Goal: Transaction & Acquisition: Subscribe to service/newsletter

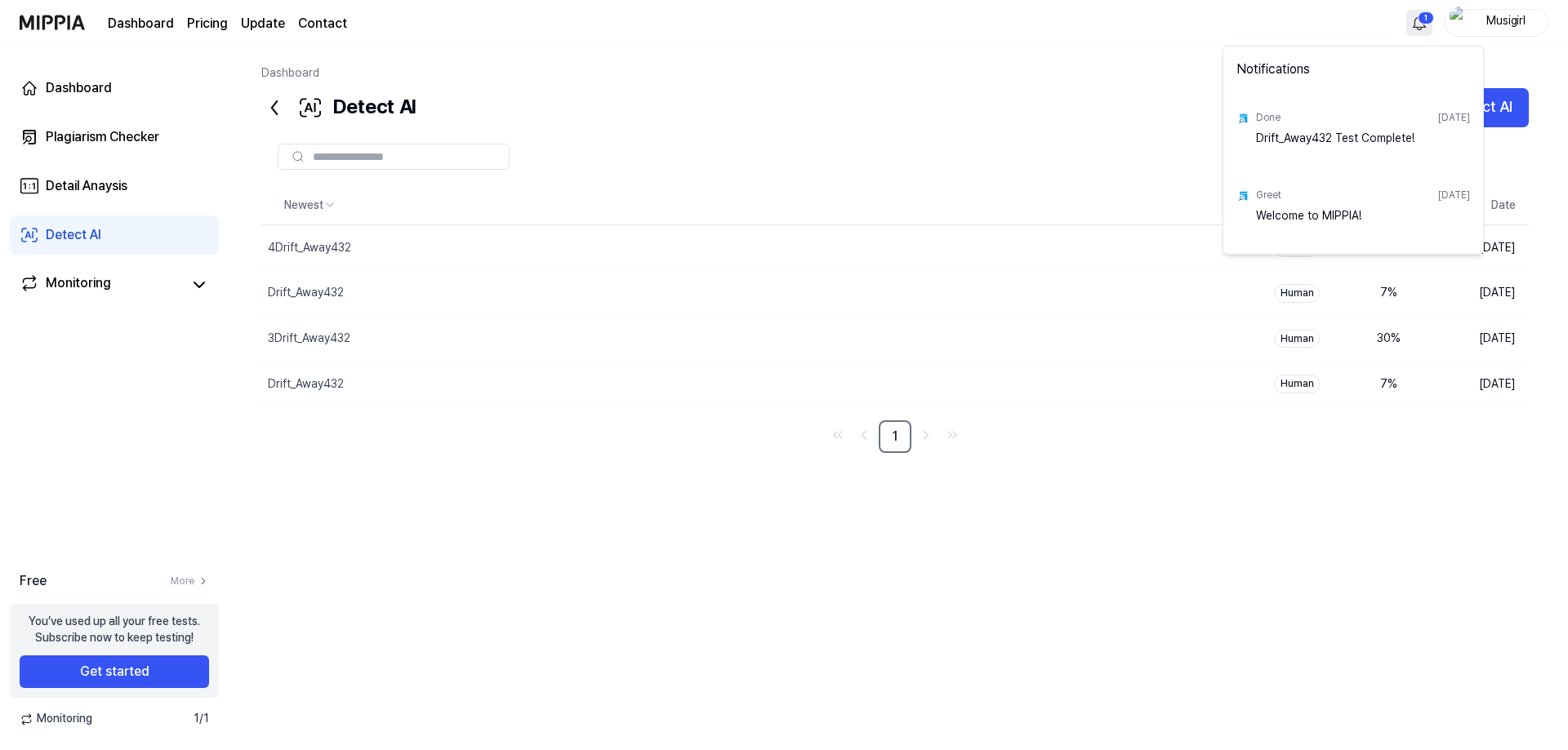
click at [1380, 30] on html "Dashboard Pricing Update Contact 1 Musigirl Dashboard Plagiarism Checker Detail…" at bounding box center [784, 375] width 1568 height 750
click at [1107, 110] on html "Dashboard Pricing Update Contact Musigirl Dashboard Plagiarism Checker Detail A…" at bounding box center [784, 375] width 1568 height 750
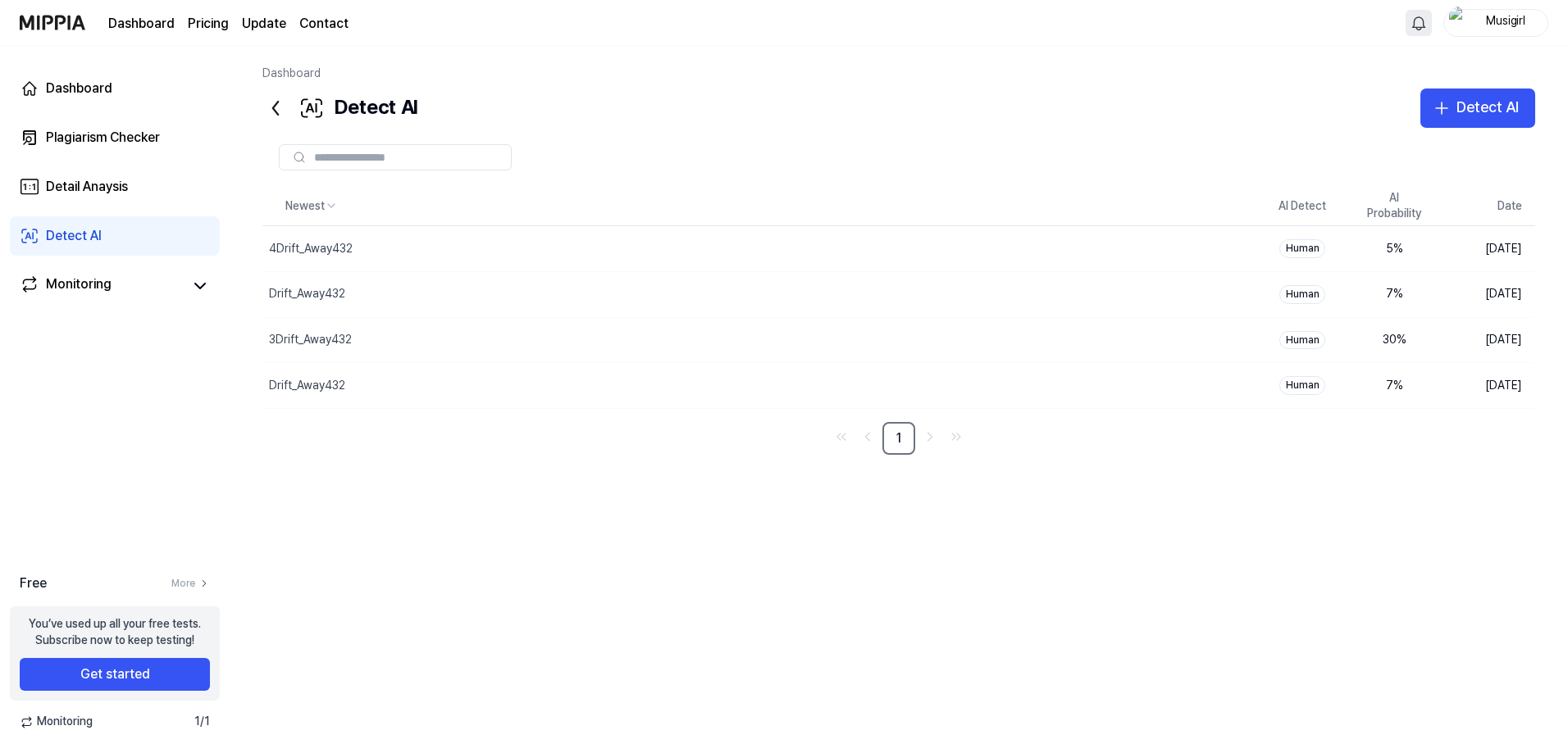
click at [286, 26] on link "Update" at bounding box center [263, 24] width 44 height 20
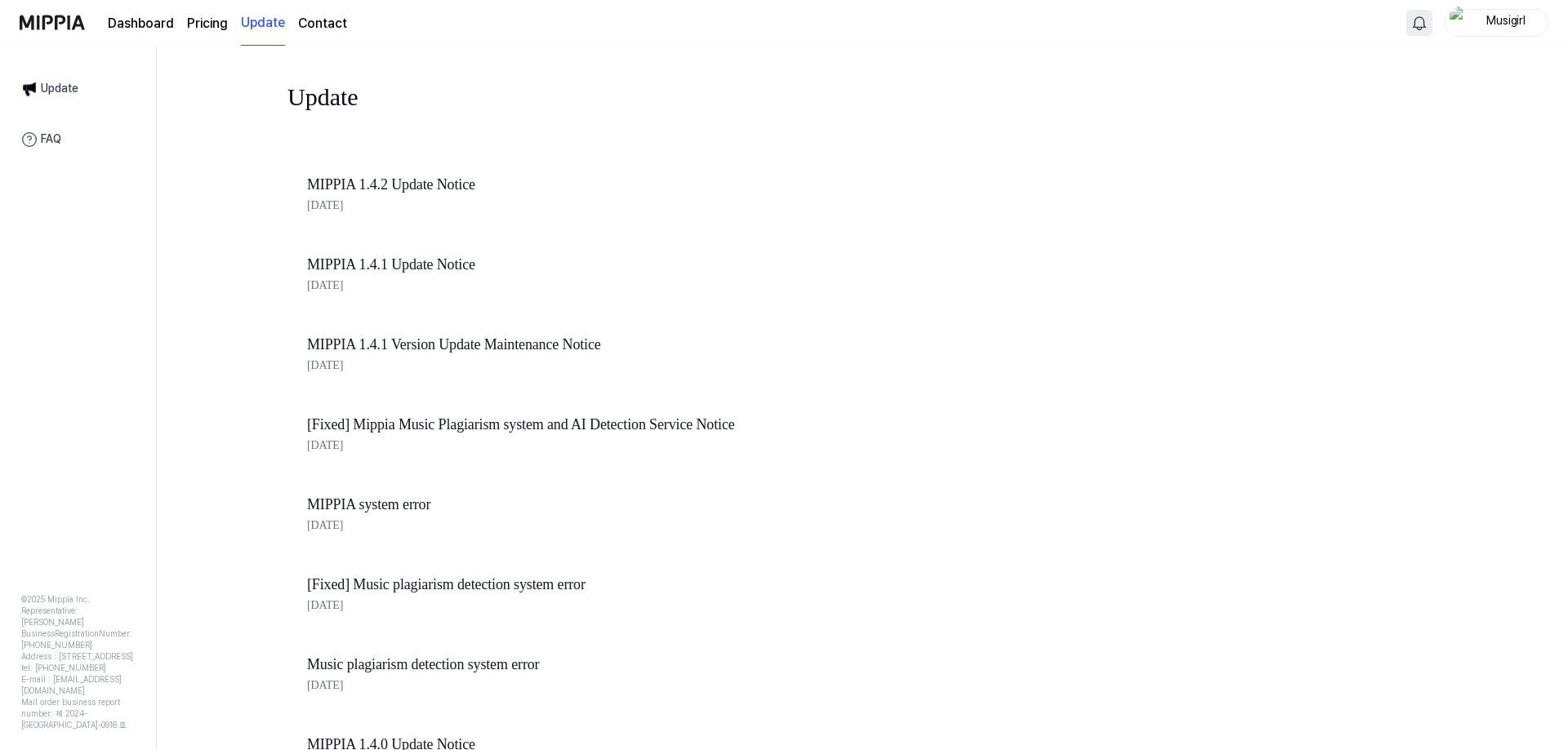
click at [228, 32] on page\) "Pricing" at bounding box center [208, 24] width 41 height 20
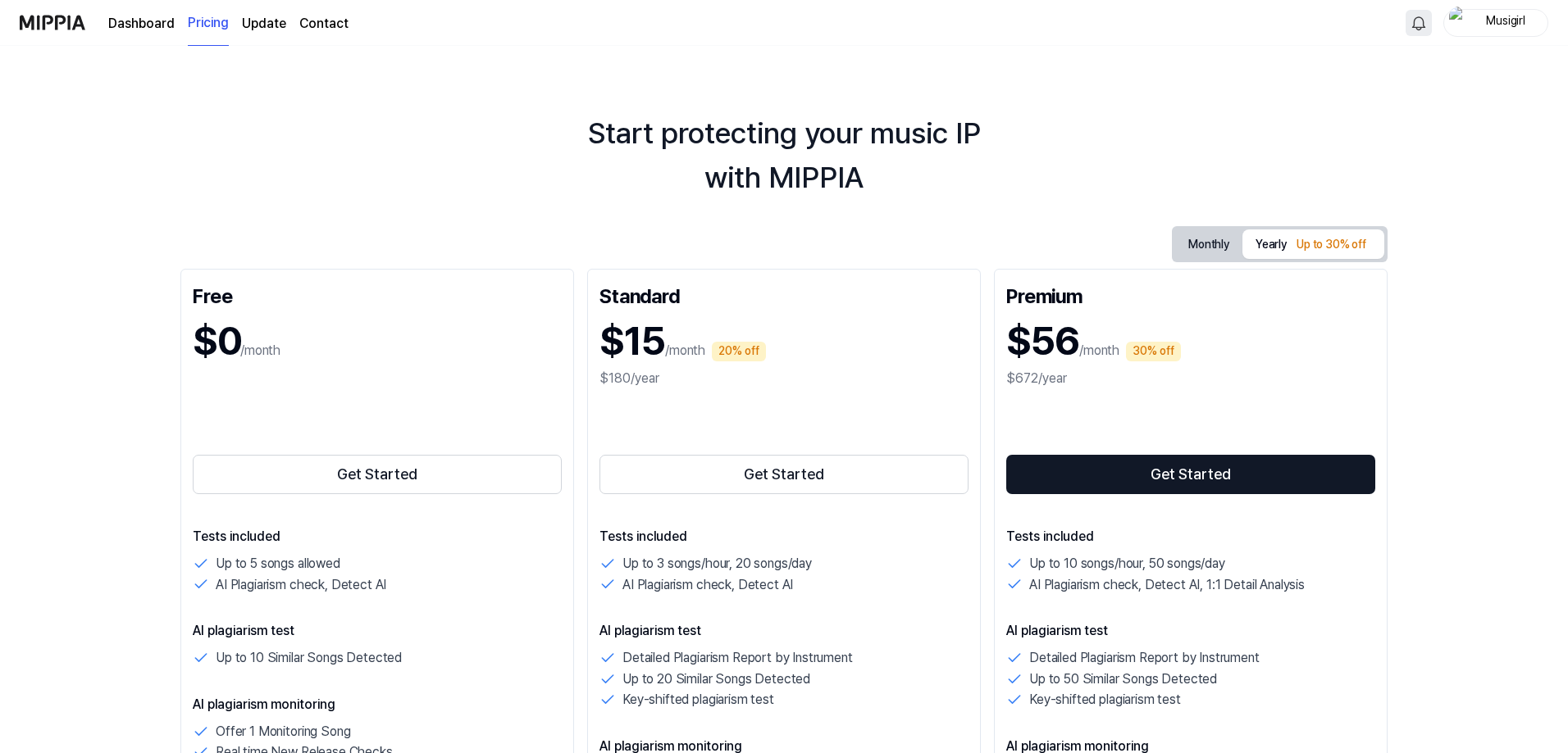
scroll to position [383, 0]
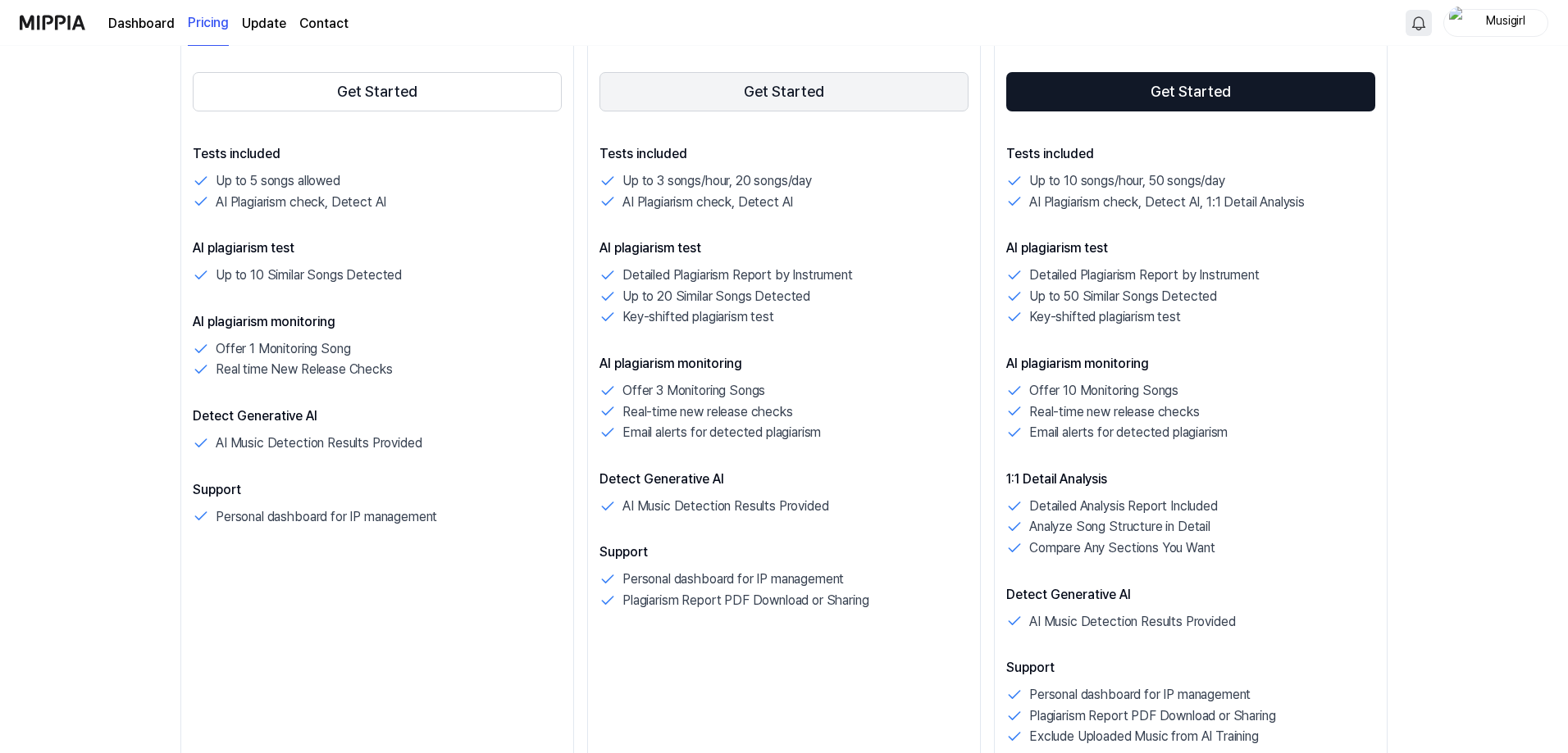
click at [782, 112] on button "Get Started" at bounding box center [784, 92] width 369 height 40
